Goal: Transaction & Acquisition: Purchase product/service

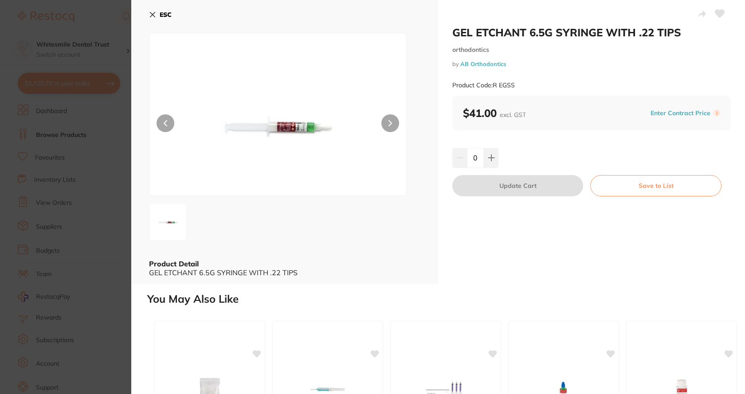
click at [152, 16] on icon at bounding box center [152, 14] width 7 height 7
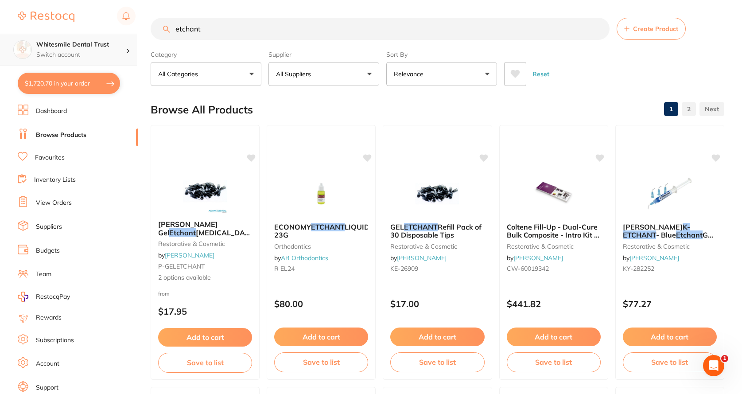
drag, startPoint x: 223, startPoint y: 27, endPoint x: 64, endPoint y: 39, distance: 159.6
click at [64, 39] on div "$1,720.70 Whitesmile Dental Trust Switch account Whitesmile Dental Trust $1,720…" at bounding box center [371, 197] width 742 height 394
type input "vebnus a1"
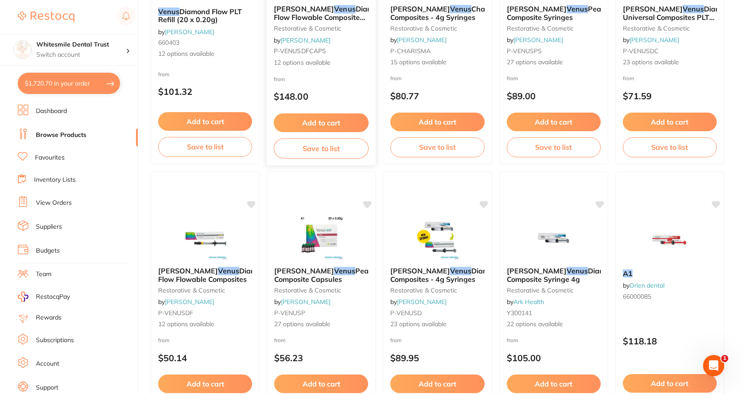
scroll to position [1285, 0]
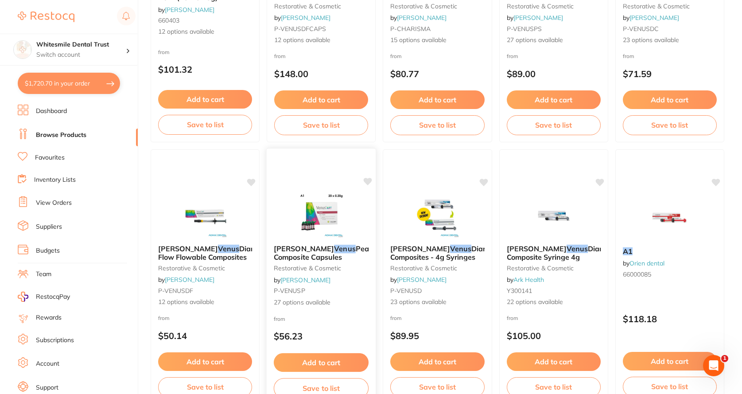
click at [315, 296] on div "[PERSON_NAME] Pearl Composite Capsules restorative & cosmetic by [PERSON_NAME] …" at bounding box center [321, 276] width 109 height 77
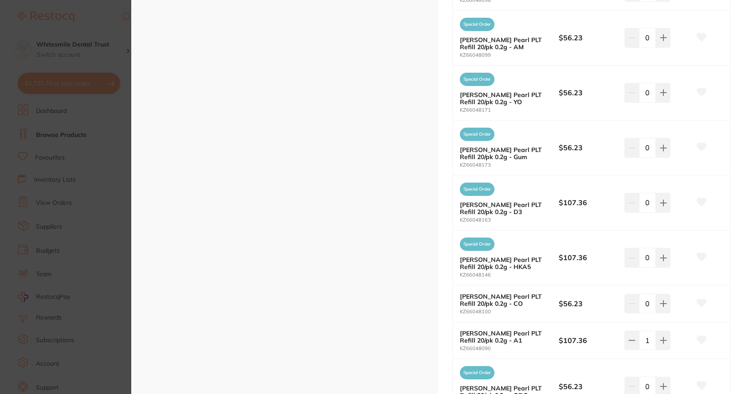
scroll to position [753, 0]
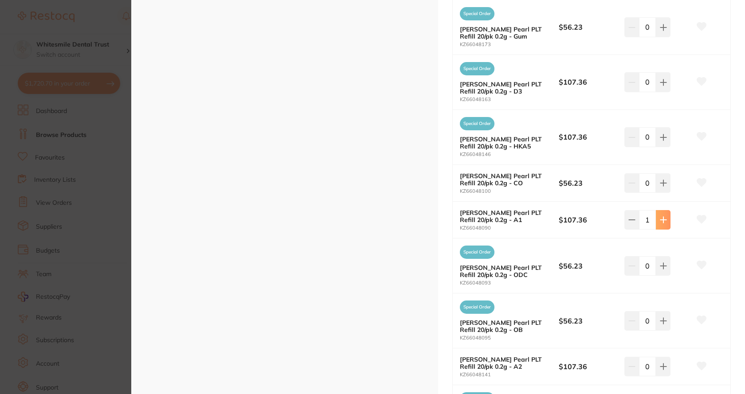
type input "1"
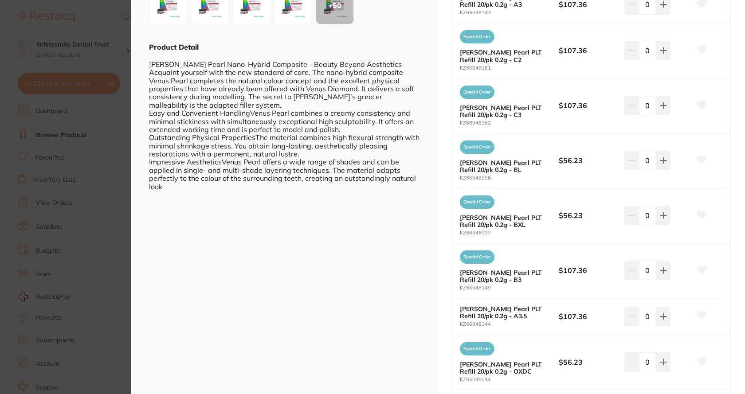
scroll to position [173, 0]
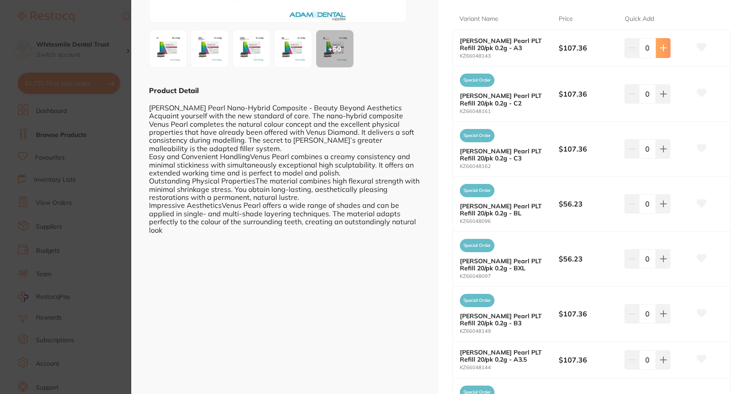
click at [660, 48] on icon at bounding box center [662, 47] width 7 height 7
type input "1"
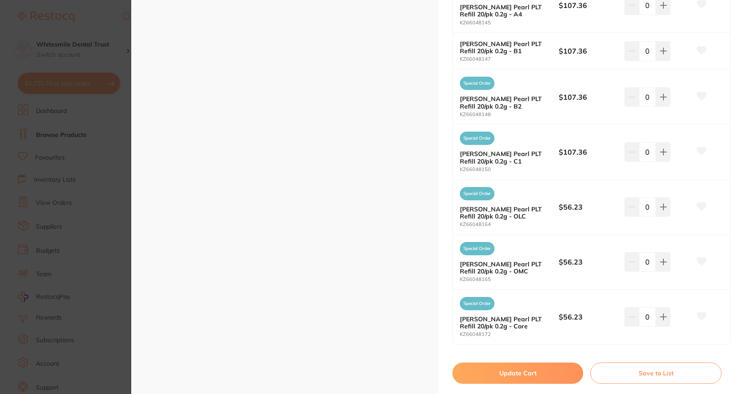
scroll to position [1237, 0]
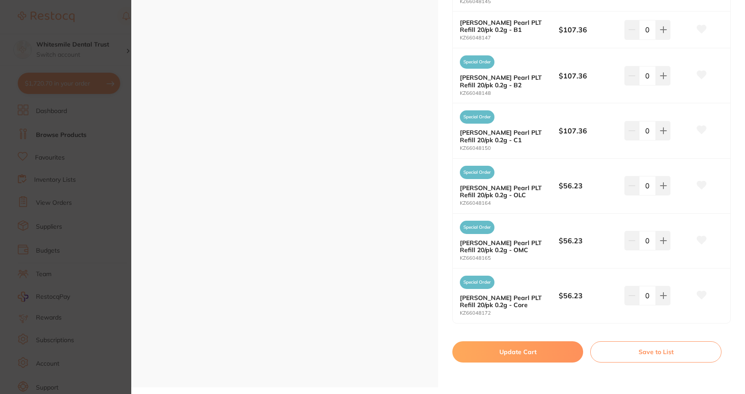
click at [515, 357] on button "Update Cart" at bounding box center [517, 351] width 131 height 21
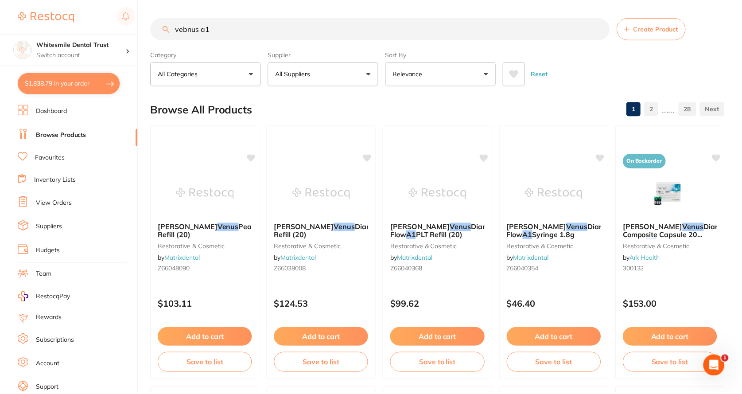
scroll to position [1285, 0]
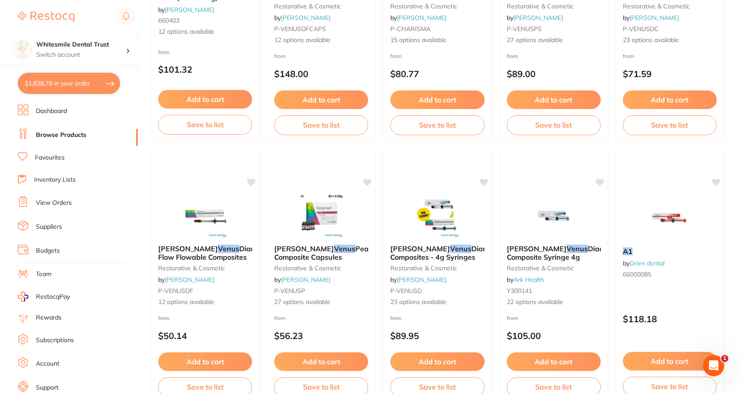
click at [70, 84] on button "$1,838.79 in your order" at bounding box center [69, 83] width 102 height 21
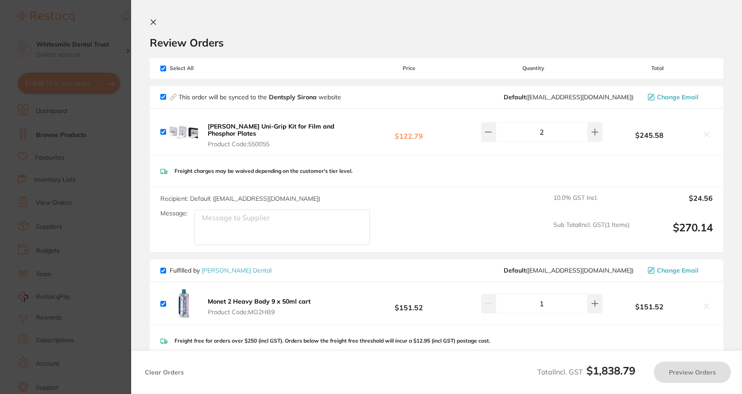
checkbox input "true"
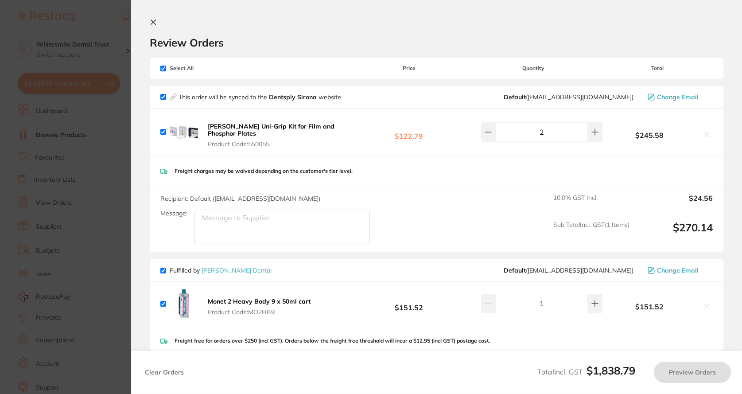
checkbox input "true"
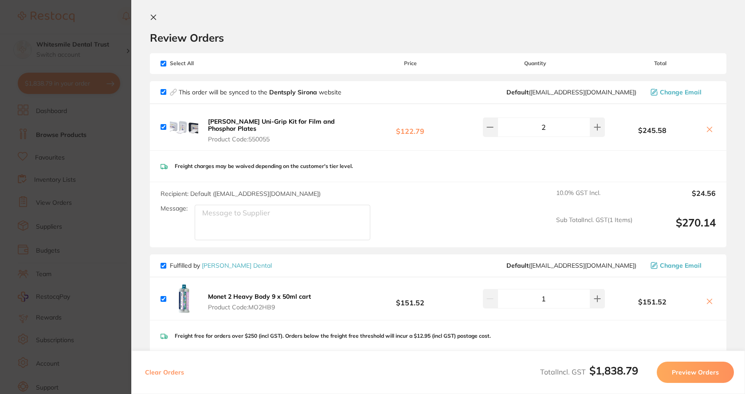
scroll to position [0, 0]
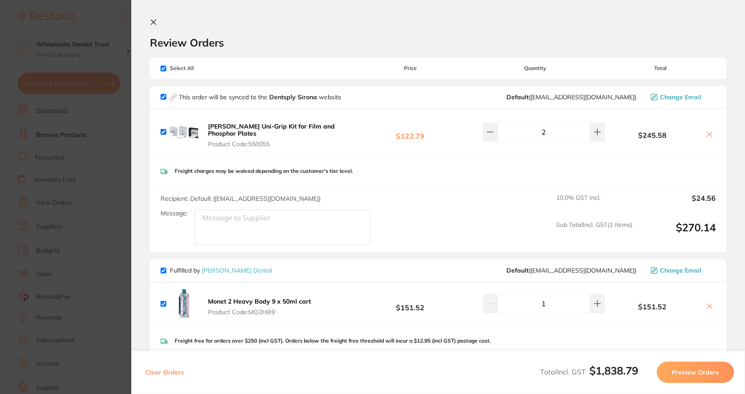
click at [153, 25] on icon at bounding box center [153, 22] width 7 height 7
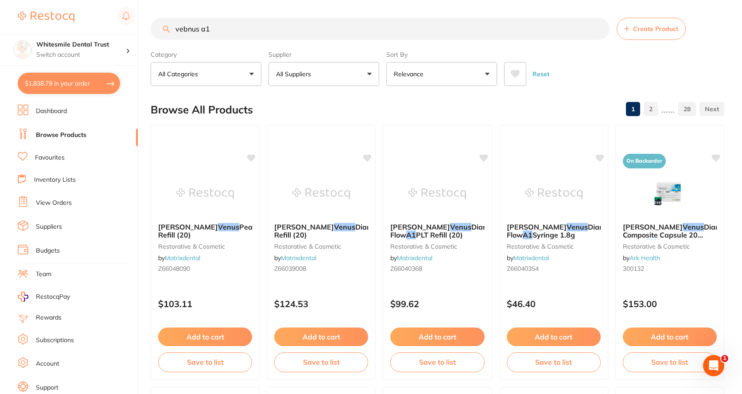
drag, startPoint x: 219, startPoint y: 30, endPoint x: 126, endPoint y: 30, distance: 93.5
click at [126, 30] on div "$1,838.79 Whitesmile Dental Trust Switch account Whitesmile Dental Trust $1,838…" at bounding box center [371, 197] width 742 height 394
click at [73, 90] on button "$1,838.79 in your order" at bounding box center [69, 83] width 102 height 21
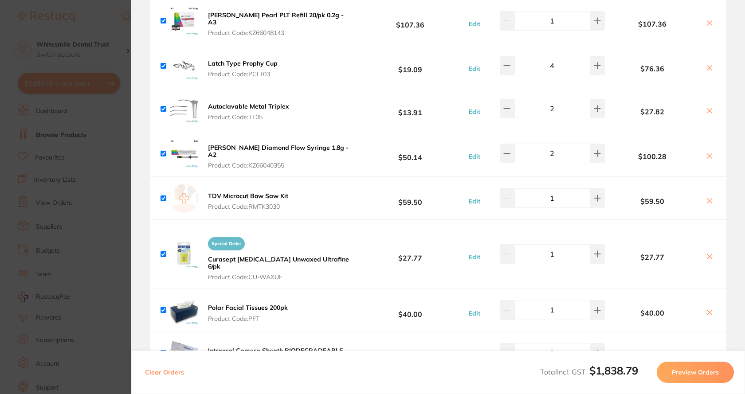
scroll to position [1285, 0]
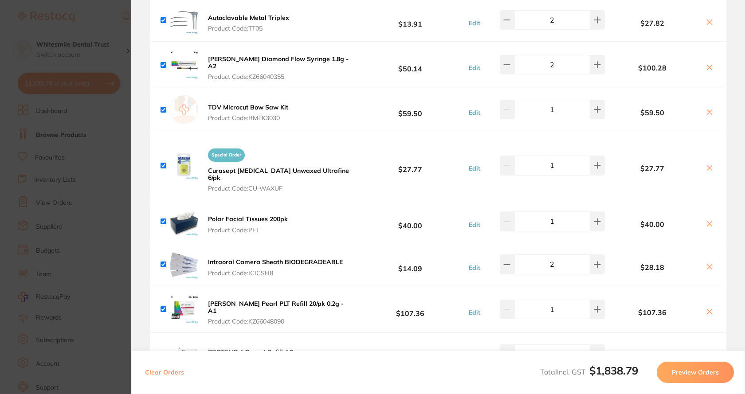
click at [223, 258] on b "Intraoral Camera Sheath BIODEGRADEABLE" at bounding box center [275, 262] width 135 height 8
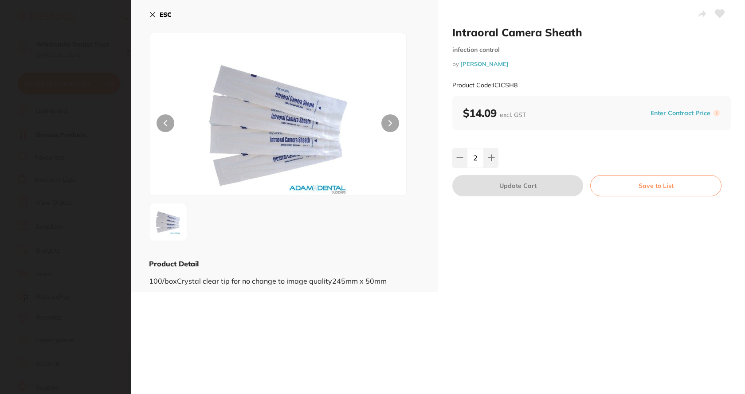
scroll to position [0, 0]
drag, startPoint x: 448, startPoint y: 29, endPoint x: 584, endPoint y: 39, distance: 136.9
click at [584, 39] on div "Intraoral Camera Sheath infection control by [PERSON_NAME] Product Code: ICICSH…" at bounding box center [591, 146] width 307 height 292
click at [550, 41] on div "Intraoral Camera Sheath infection control by [PERSON_NAME] Product Code: ICICSH8" at bounding box center [591, 61] width 278 height 70
drag, startPoint x: 593, startPoint y: 27, endPoint x: 450, endPoint y: 30, distance: 142.7
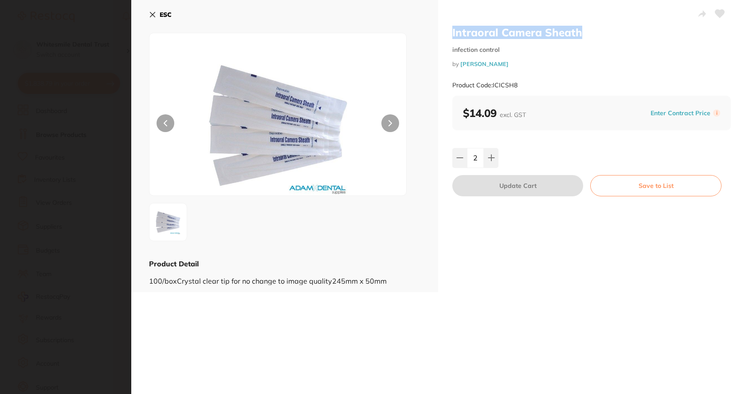
click at [450, 30] on div "Intraoral Camera Sheath infection control by [PERSON_NAME] Product Code: ICICSH…" at bounding box center [591, 146] width 307 height 292
copy h2 "Intraoral Camera Sheath"
click at [106, 19] on section "Intraoral Camera Sheath infection control by [PERSON_NAME] Product Code: ICICSH…" at bounding box center [372, 197] width 745 height 394
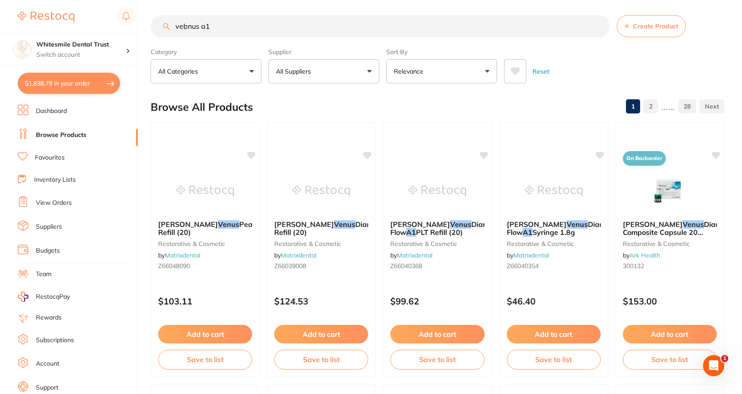
scroll to position [0, 0]
drag, startPoint x: 183, startPoint y: 31, endPoint x: 173, endPoint y: 32, distance: 9.3
click at [173, 32] on input "vebnus a1" at bounding box center [380, 26] width 459 height 22
paste input "Intraoral CIntraoral Camera [PERSON_NAME]"
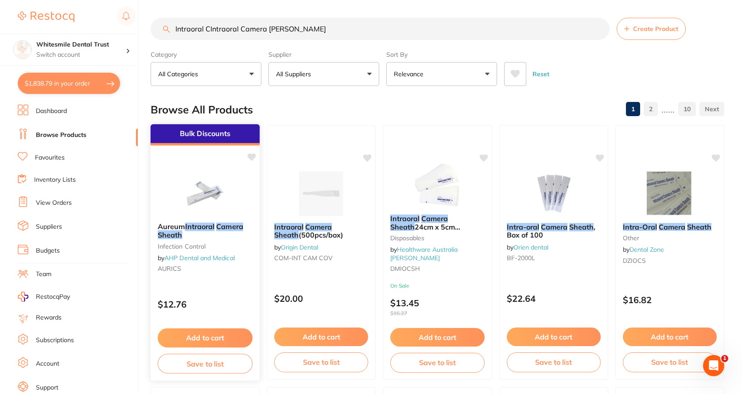
type input "Intraoral CIntraoral Camera [PERSON_NAME]"
click at [230, 227] on em "Camera" at bounding box center [229, 226] width 27 height 9
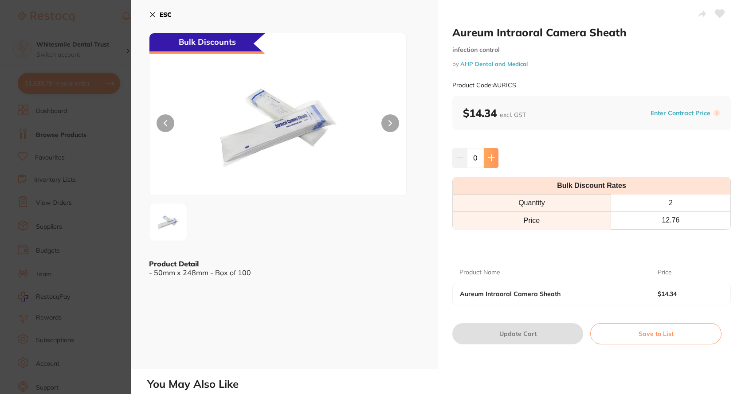
click at [489, 155] on icon at bounding box center [491, 158] width 6 height 6
type input "1"
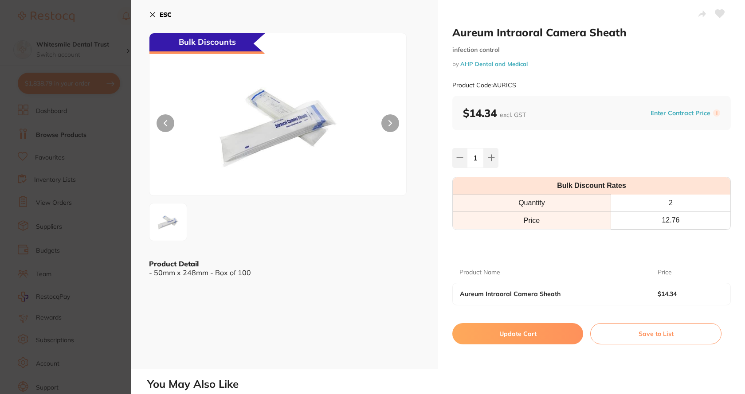
click at [493, 330] on button "Update Cart" at bounding box center [517, 333] width 131 height 21
checkbox input "false"
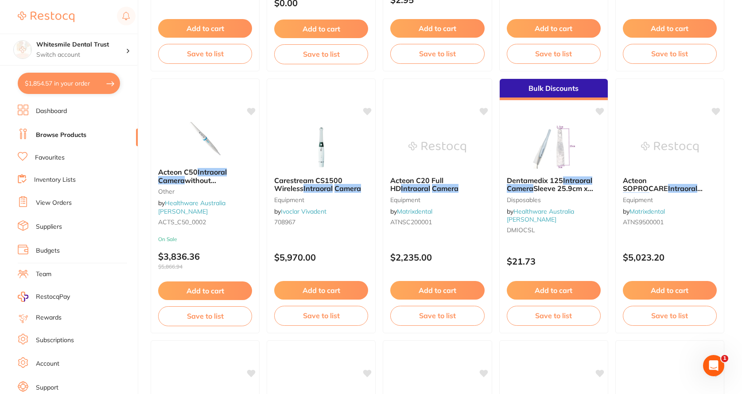
scroll to position [845, 0]
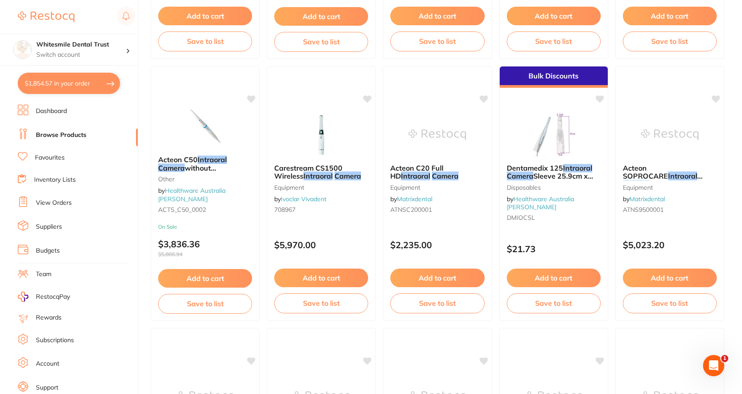
click at [78, 84] on button "$1,854.57 in your order" at bounding box center [69, 83] width 102 height 21
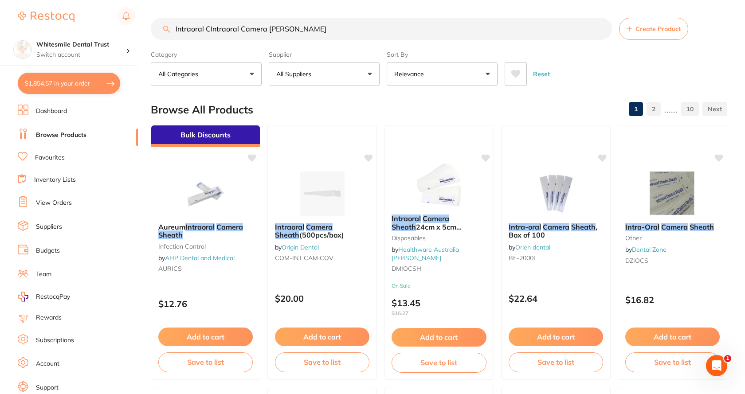
checkbox input "true"
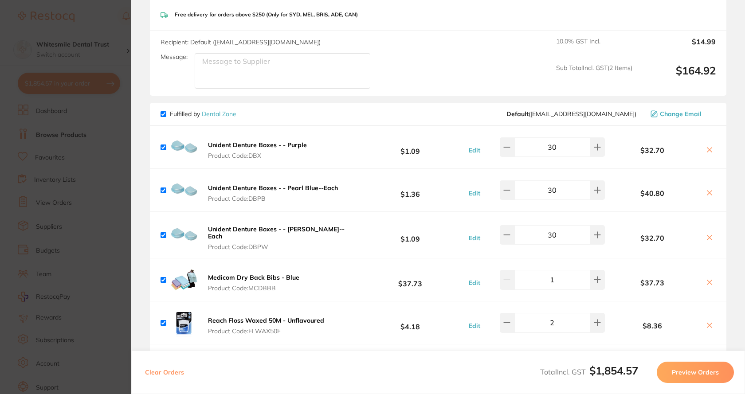
scroll to position [398, 0]
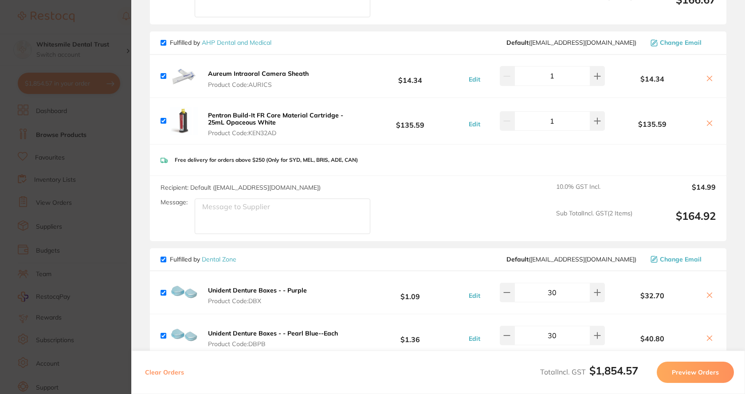
click at [113, 157] on section "Update RRP Set your pre negotiated price for this item. Item Agreed RRP (excl. …" at bounding box center [372, 197] width 745 height 394
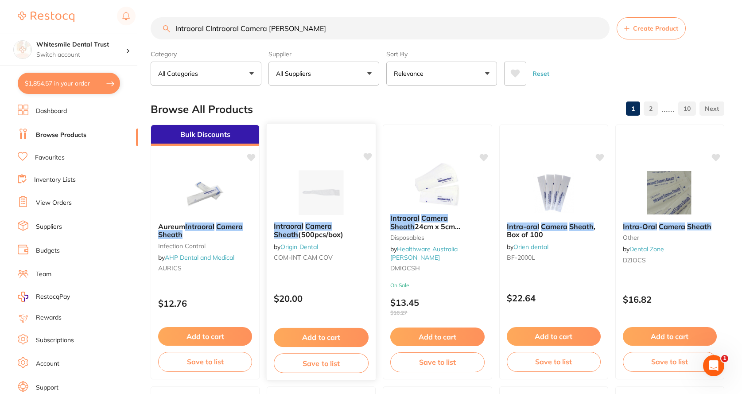
scroll to position [0, 0]
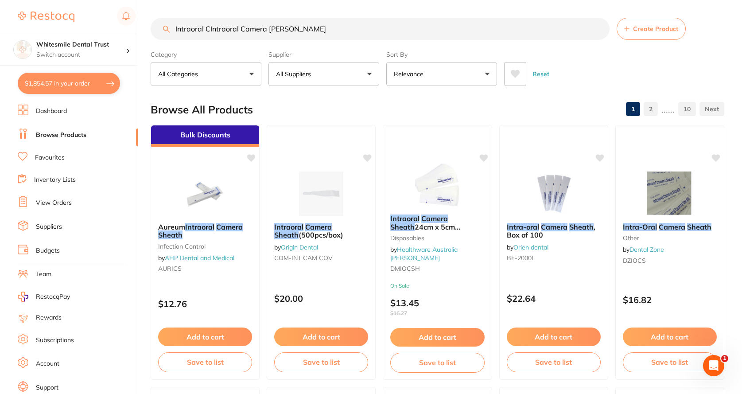
drag, startPoint x: 343, startPoint y: 27, endPoint x: 122, endPoint y: 28, distance: 220.3
click at [122, 28] on div "$1,854.57 Whitesmile Dental Trust Switch account Whitesmile Dental Trust $1,854…" at bounding box center [371, 197] width 742 height 394
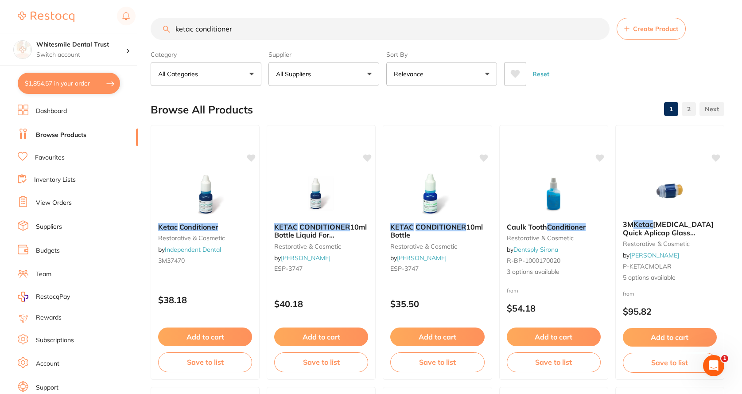
type input "ketac conditioner"
click at [339, 73] on button "All Suppliers" at bounding box center [324, 74] width 111 height 24
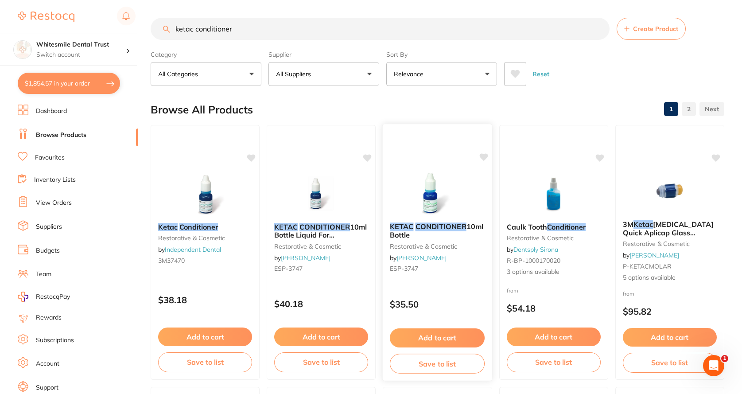
click at [425, 244] on small "restorative & cosmetic" at bounding box center [437, 245] width 95 height 7
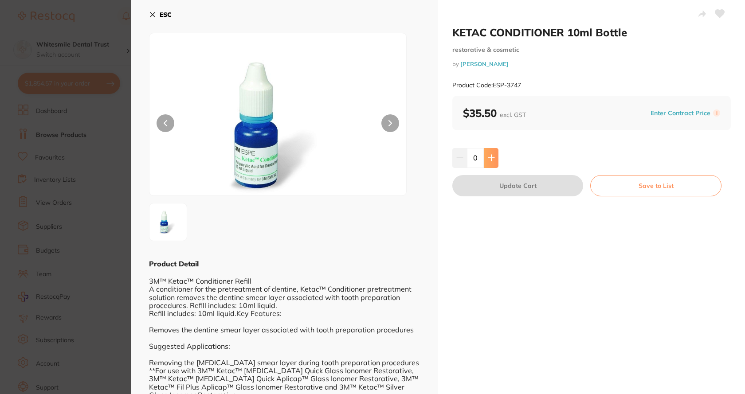
click at [491, 158] on icon at bounding box center [491, 158] width 6 height 6
click at [491, 156] on icon at bounding box center [491, 157] width 7 height 7
type input "2"
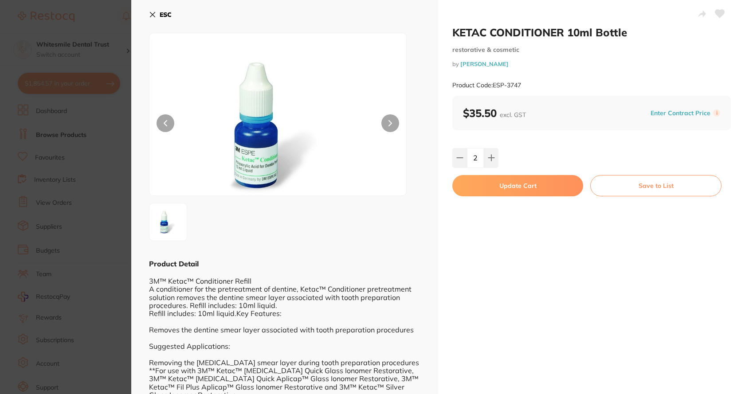
click at [501, 184] on button "Update Cart" at bounding box center [517, 185] width 131 height 21
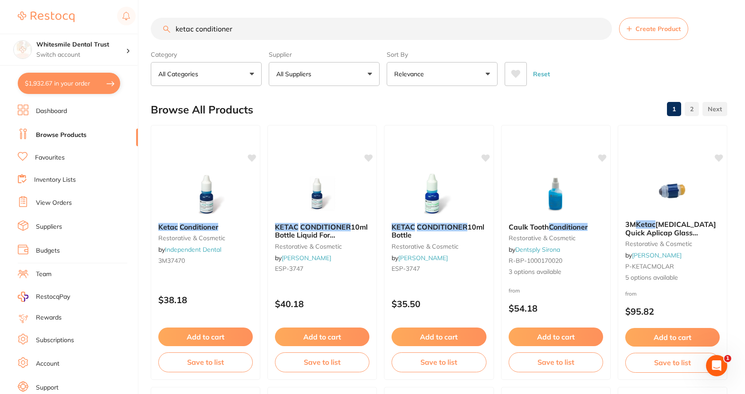
checkbox input "false"
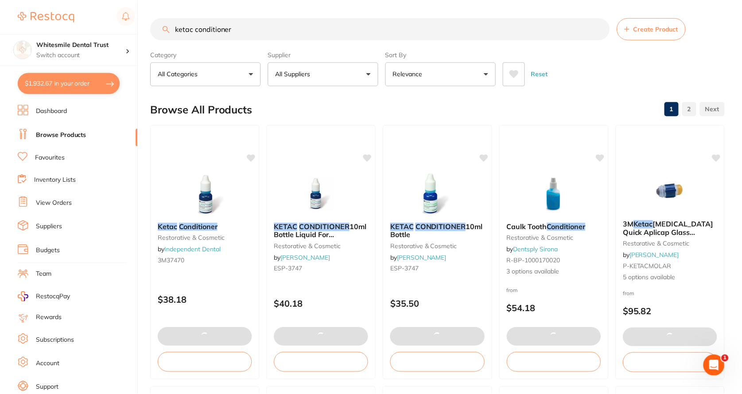
scroll to position [0, 0]
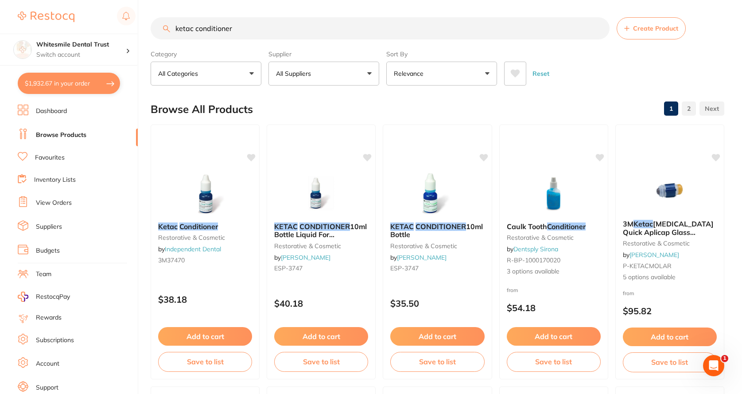
click at [98, 80] on button "$1,932.67 in your order" at bounding box center [69, 83] width 102 height 21
checkbox input "true"
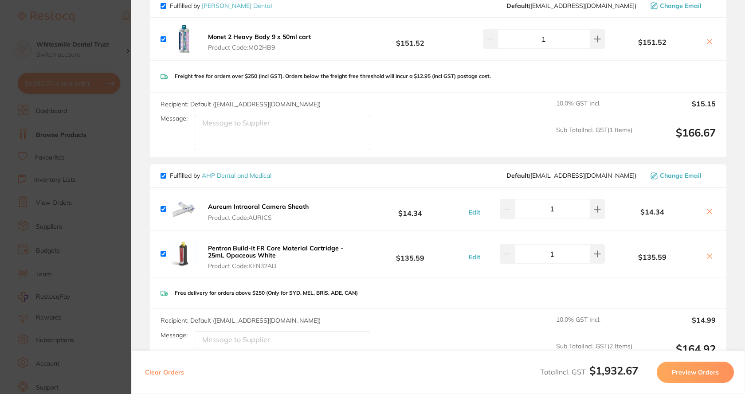
scroll to position [398, 0]
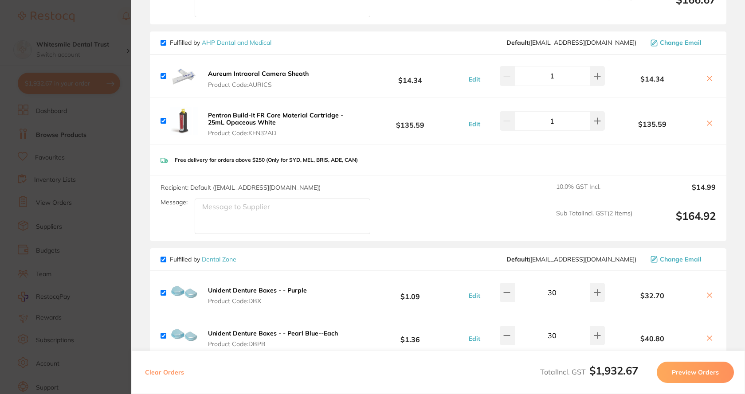
click at [119, 178] on section "Update RRP Set your pre negotiated price for this item. Item Agreed RRP (excl. …" at bounding box center [372, 197] width 745 height 394
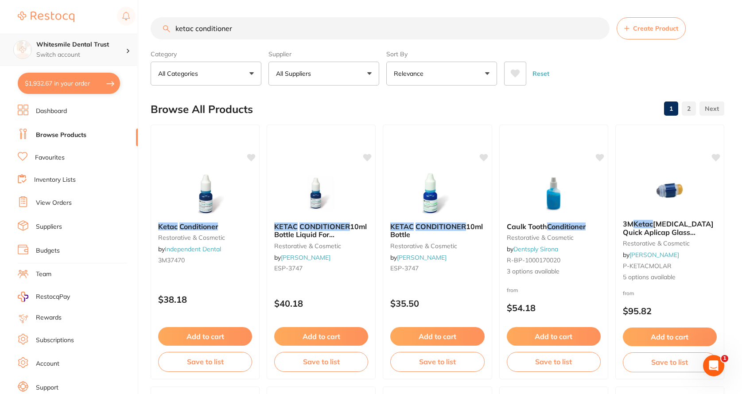
drag, startPoint x: 237, startPoint y: 28, endPoint x: 129, endPoint y: 57, distance: 111.5
click at [119, 56] on div "$1,932.67 Whitesmile Dental Trust Switch account Whitesmile Dental Trust $1,932…" at bounding box center [371, 197] width 742 height 394
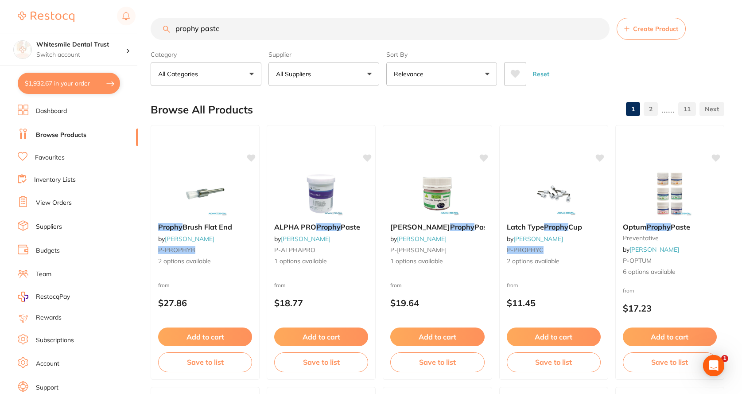
scroll to position [0, 0]
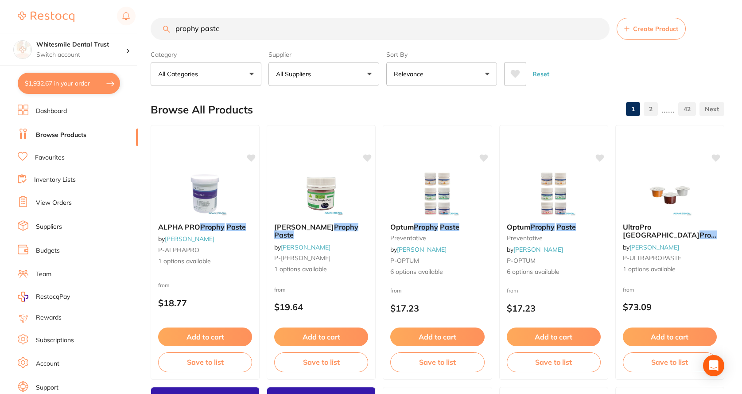
type input "prophy paste"
click at [349, 78] on button "All Suppliers" at bounding box center [324, 74] width 111 height 24
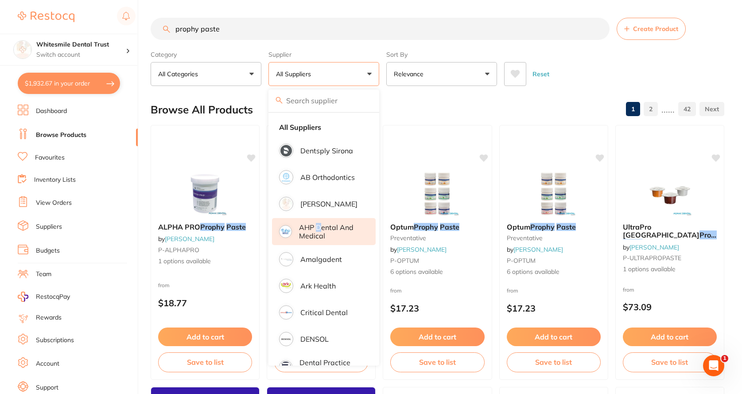
click at [320, 228] on p "AHP Dental and Medical" at bounding box center [331, 231] width 64 height 16
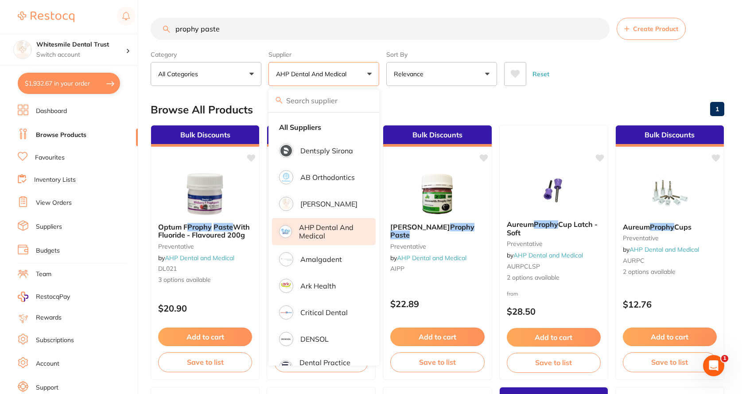
click at [661, 59] on div "Reset" at bounding box center [610, 70] width 213 height 31
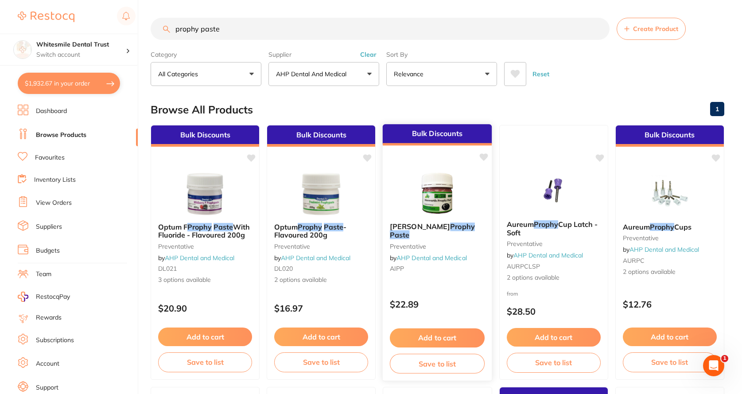
click at [426, 242] on div "[PERSON_NAME] Prophy Paste preventative by AHP Dental and Medical AIPP" at bounding box center [437, 249] width 109 height 68
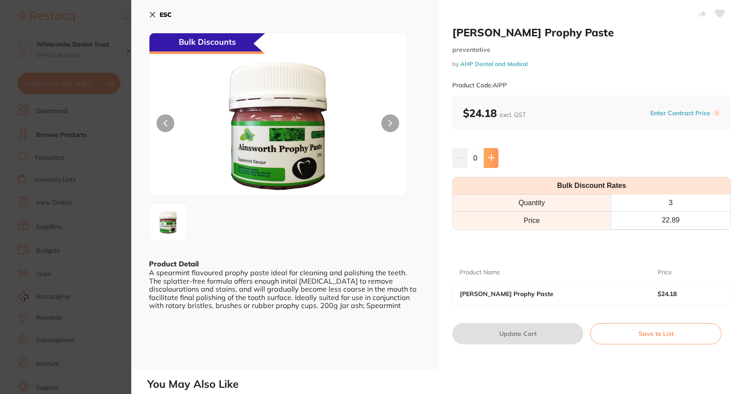
click at [494, 157] on button at bounding box center [491, 158] width 15 height 20
type input "1"
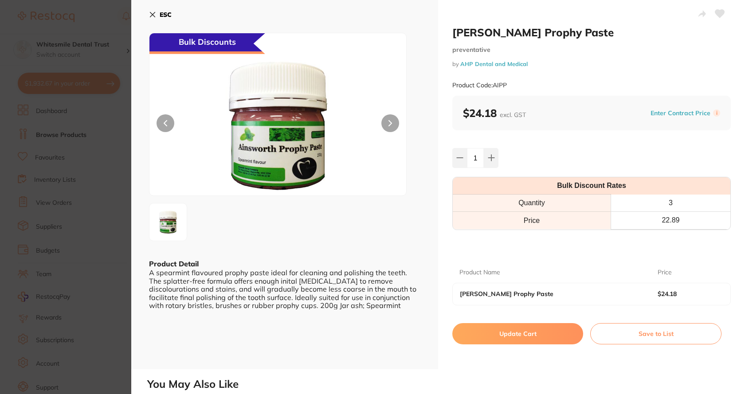
click at [496, 328] on button "Update Cart" at bounding box center [517, 333] width 131 height 21
checkbox input "false"
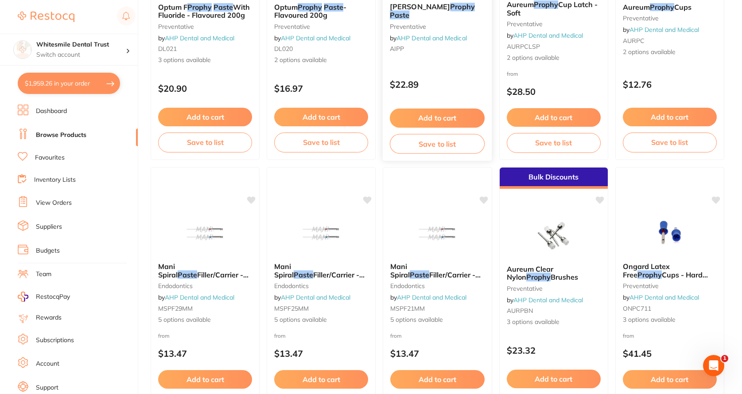
scroll to position [266, 0]
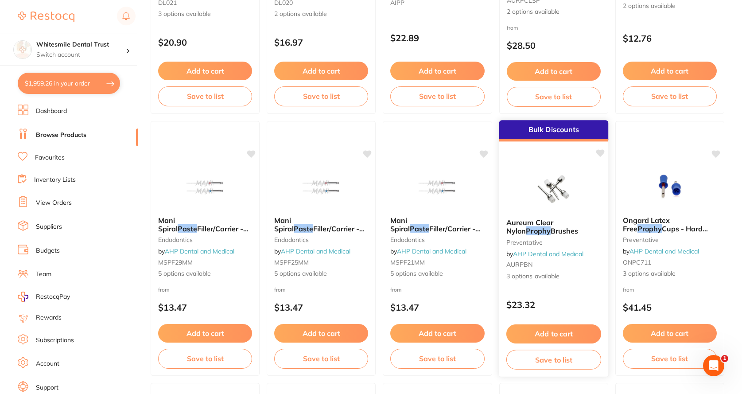
click at [546, 257] on link "AHP Dental and Medical" at bounding box center [548, 254] width 70 height 8
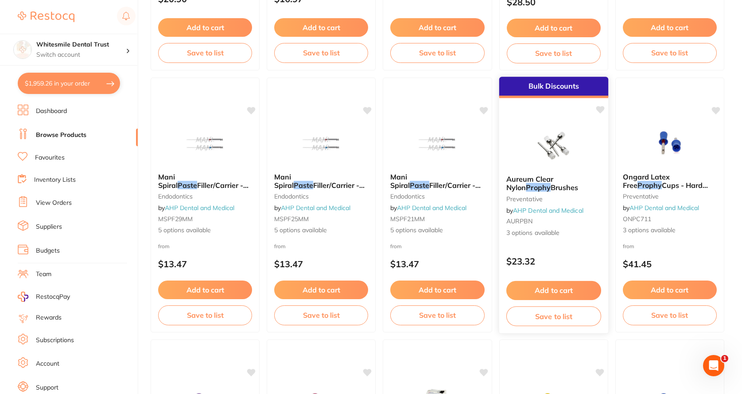
scroll to position [310, 0]
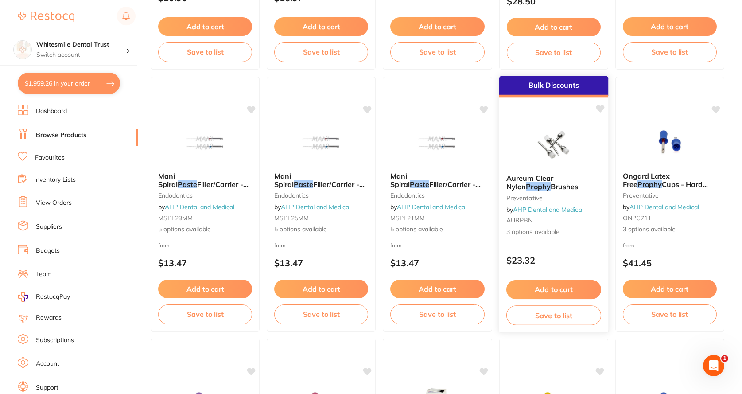
click at [545, 221] on small "AURPBN" at bounding box center [554, 220] width 95 height 7
click at [542, 210] on link "AHP Dental and Medical" at bounding box center [548, 210] width 70 height 8
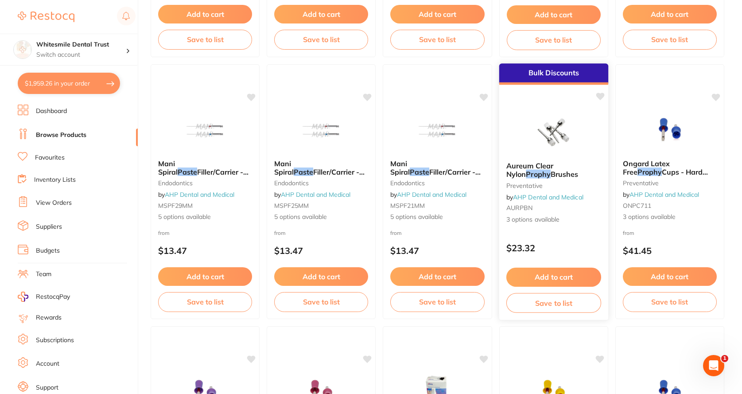
scroll to position [399, 0]
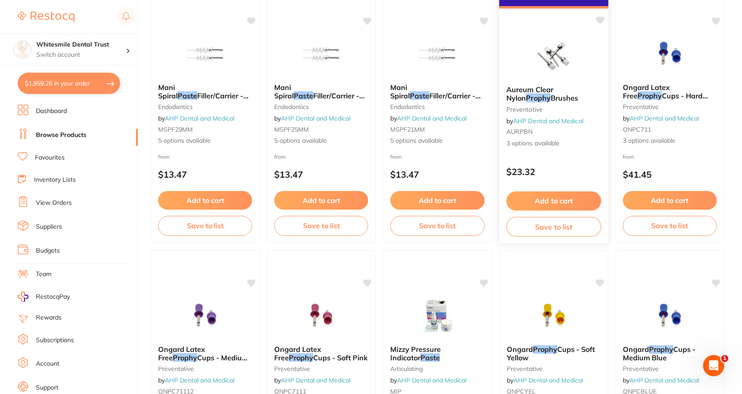
click at [545, 86] on span "Aureum Clear Nylon" at bounding box center [530, 93] width 47 height 17
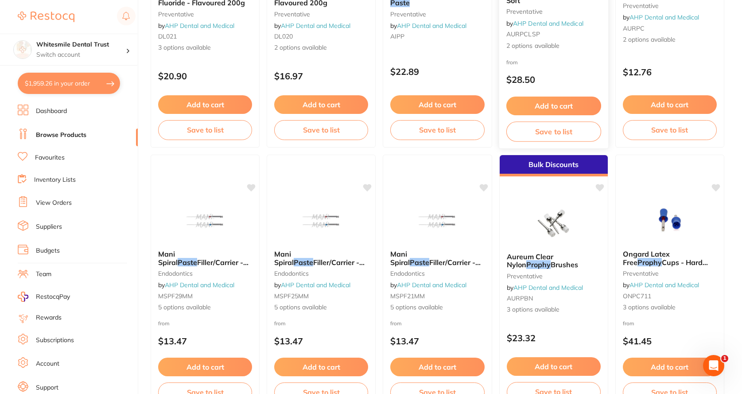
scroll to position [355, 0]
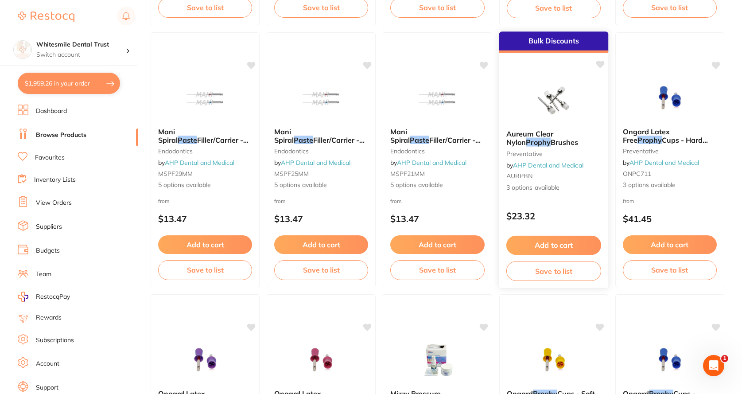
click at [539, 39] on div "Bulk Discounts" at bounding box center [553, 41] width 109 height 21
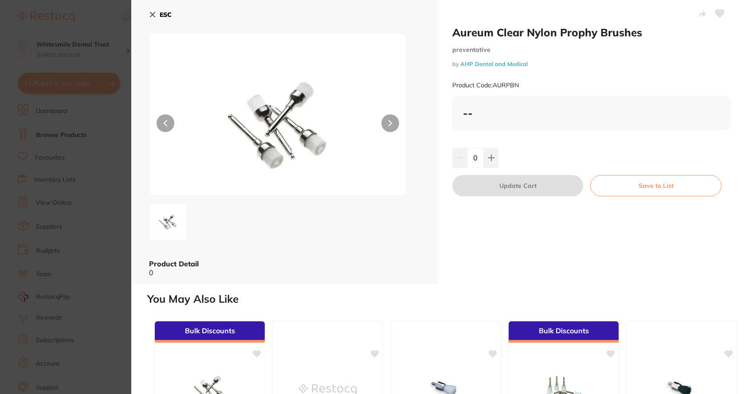
click at [144, 13] on div "ESC Product Detail 0" at bounding box center [284, 142] width 307 height 284
click at [156, 16] on icon at bounding box center [152, 14] width 7 height 7
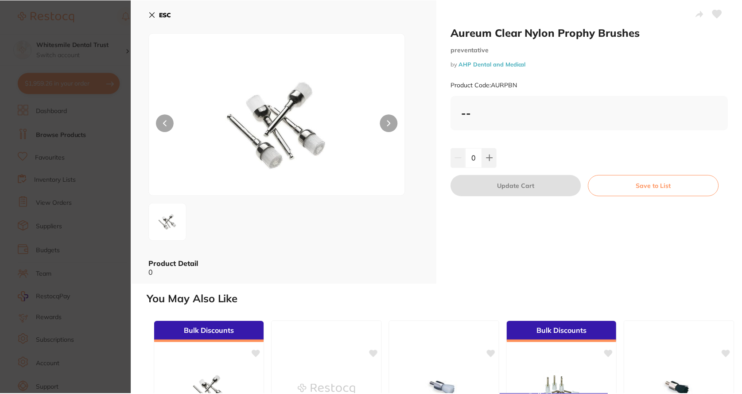
scroll to position [355, 0]
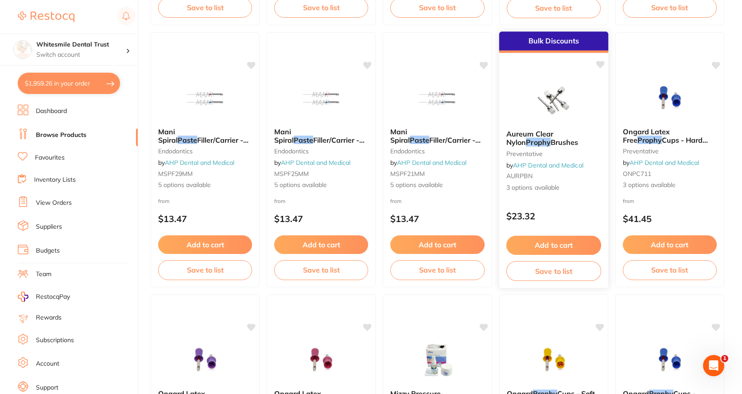
click at [544, 189] on span "3 options available" at bounding box center [554, 187] width 95 height 9
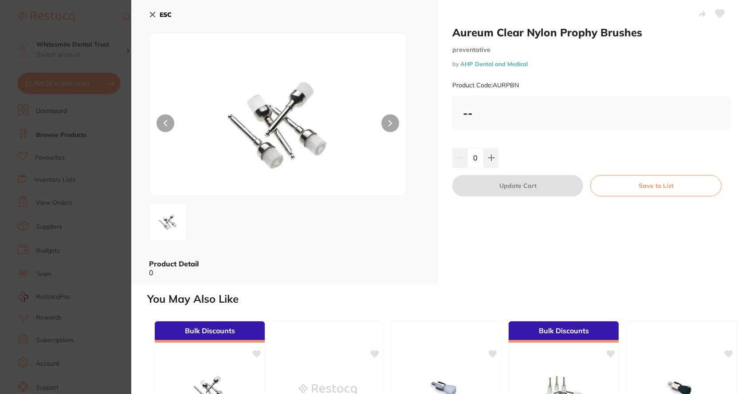
click at [147, 13] on div "ESC Product Detail 0" at bounding box center [284, 142] width 307 height 284
click at [153, 15] on icon at bounding box center [152, 14] width 5 height 5
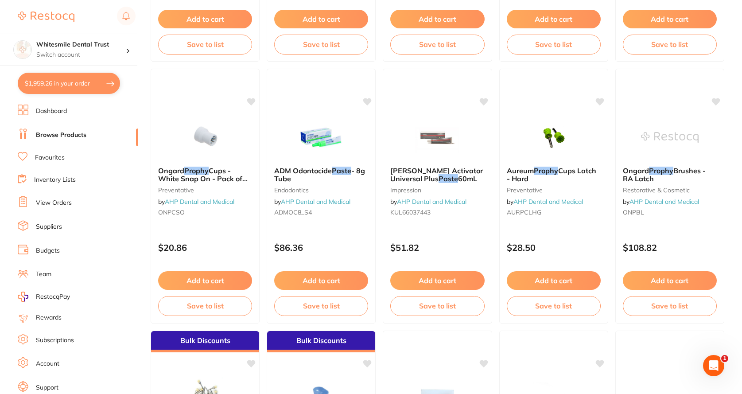
scroll to position [398, 0]
